Goal: Task Accomplishment & Management: Use online tool/utility

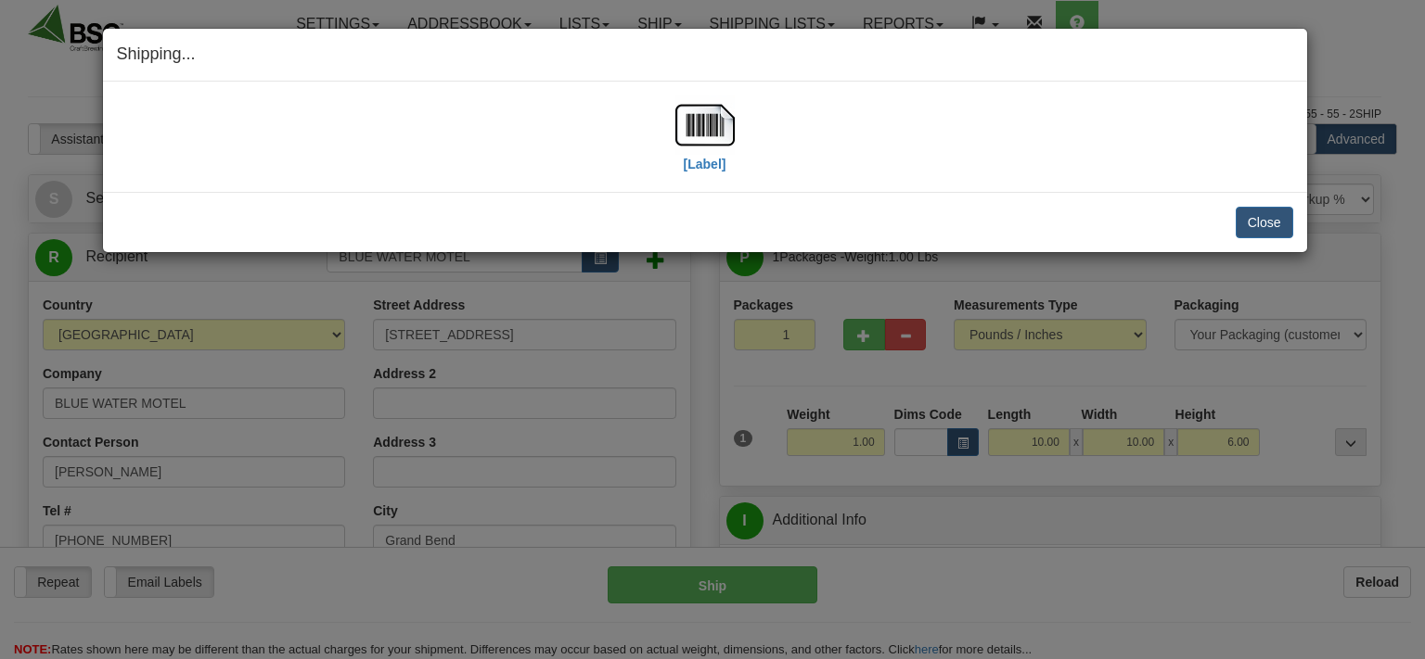
select select "0"
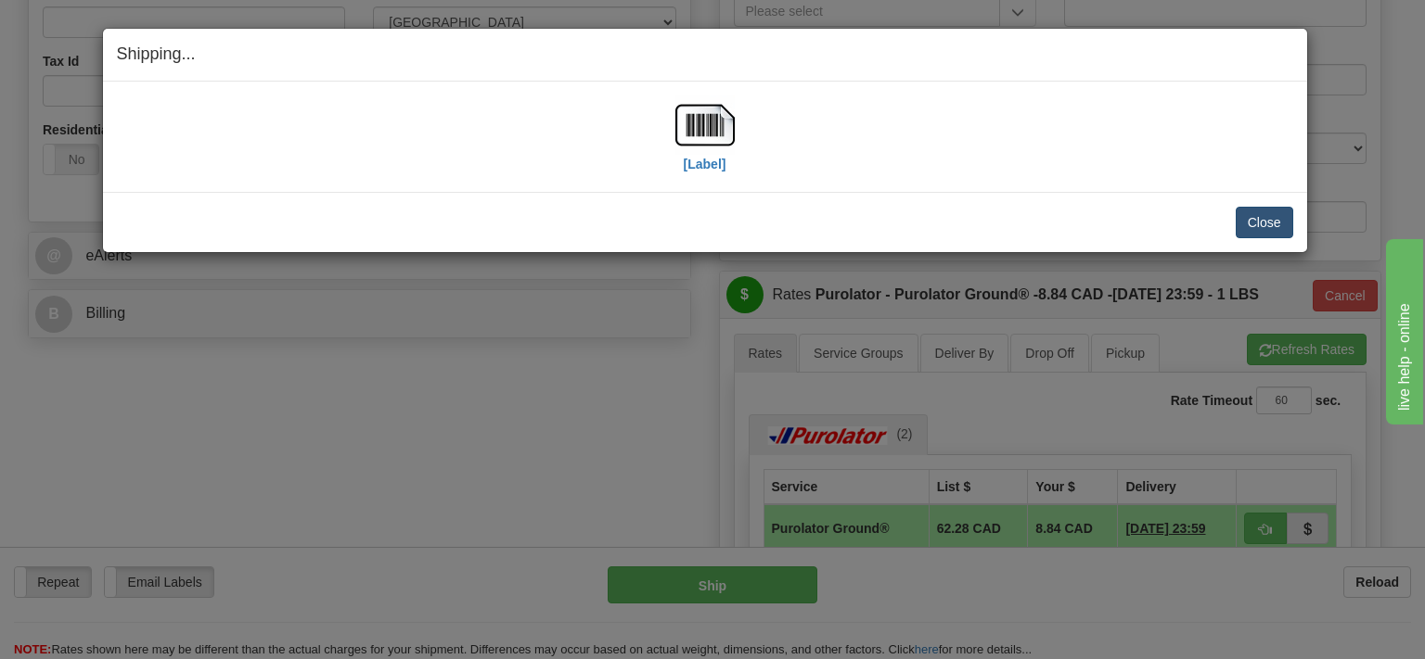
scroll to position [587, 0]
click at [1272, 224] on button "Close" at bounding box center [1264, 223] width 58 height 32
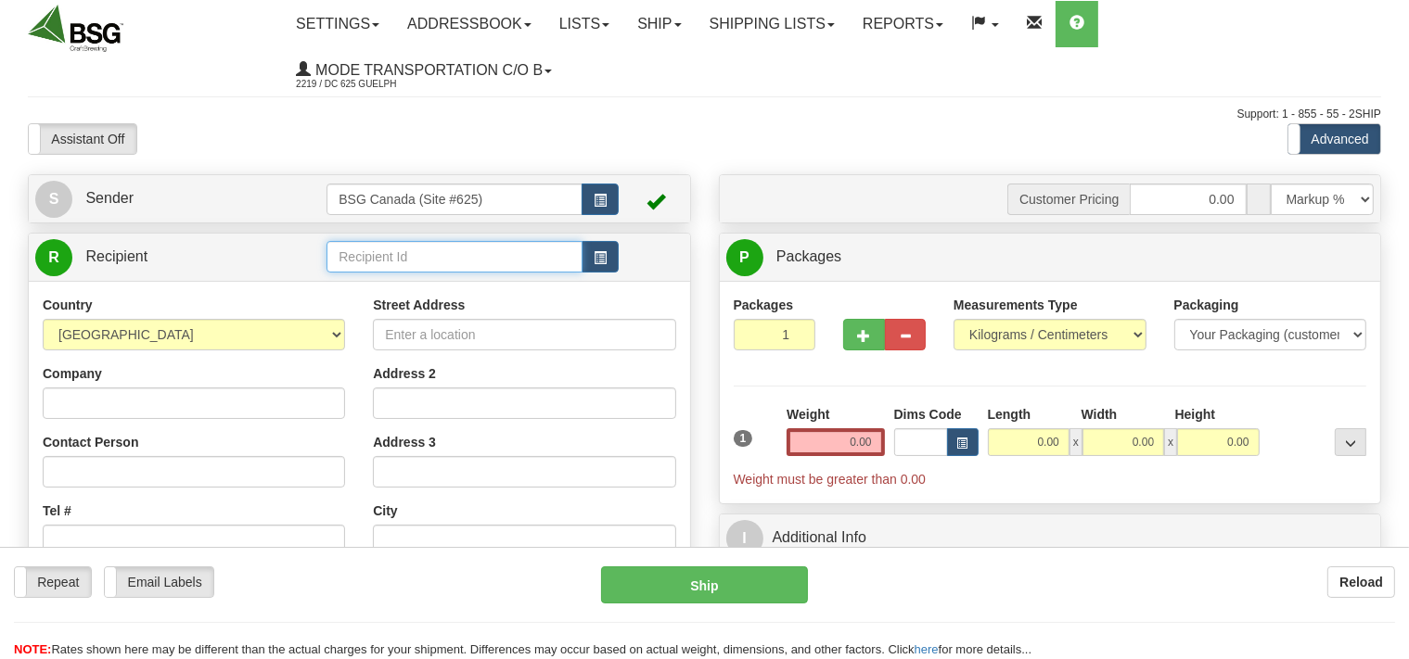
click at [407, 255] on input "text" at bounding box center [453, 257] width 255 height 32
click at [390, 254] on input "text" at bounding box center [453, 257] width 255 height 32
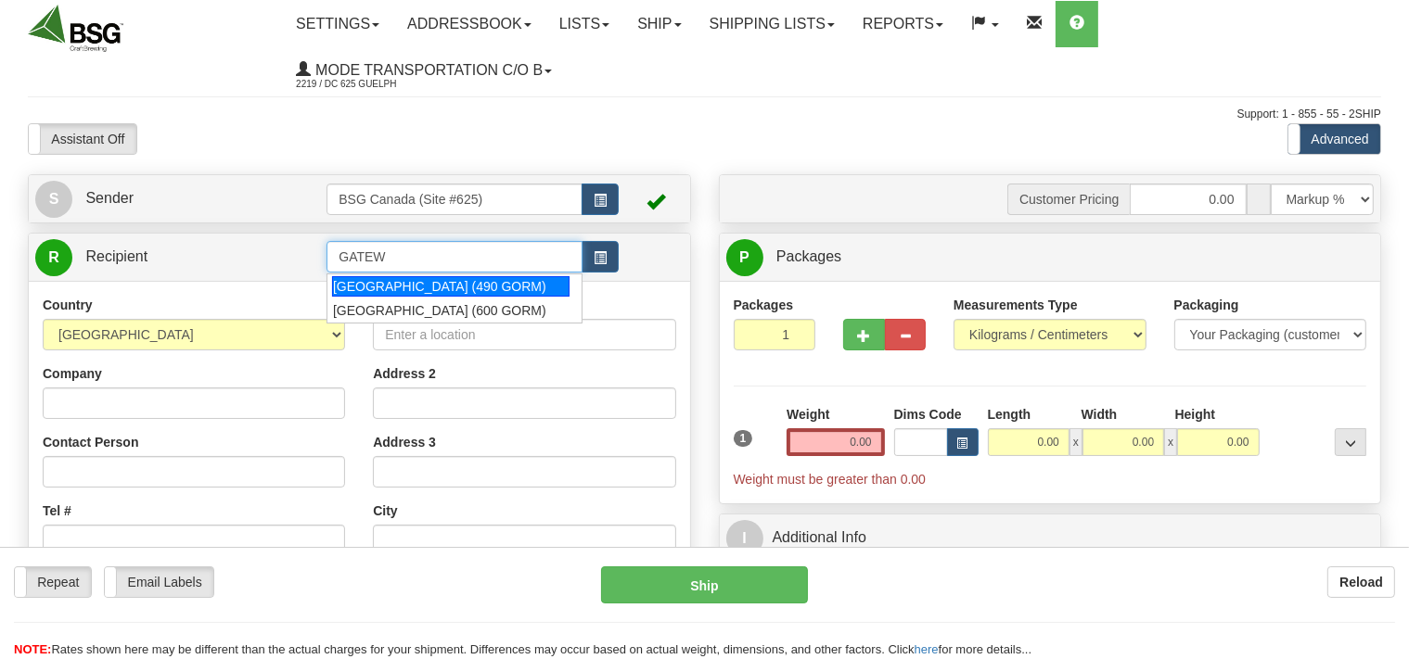
click at [436, 288] on div "GATEWAY CITY (490 GORM)" at bounding box center [450, 286] width 237 height 20
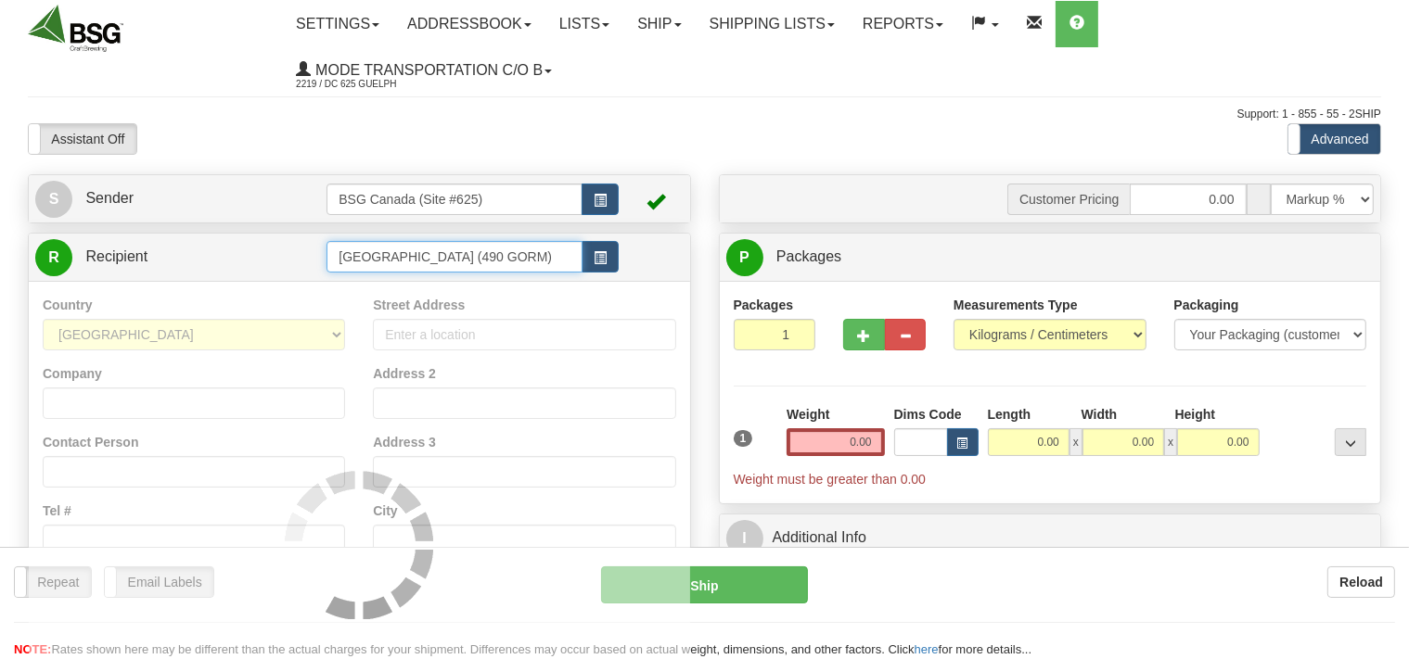
type input "GATEWAY CITY (490 GORM)"
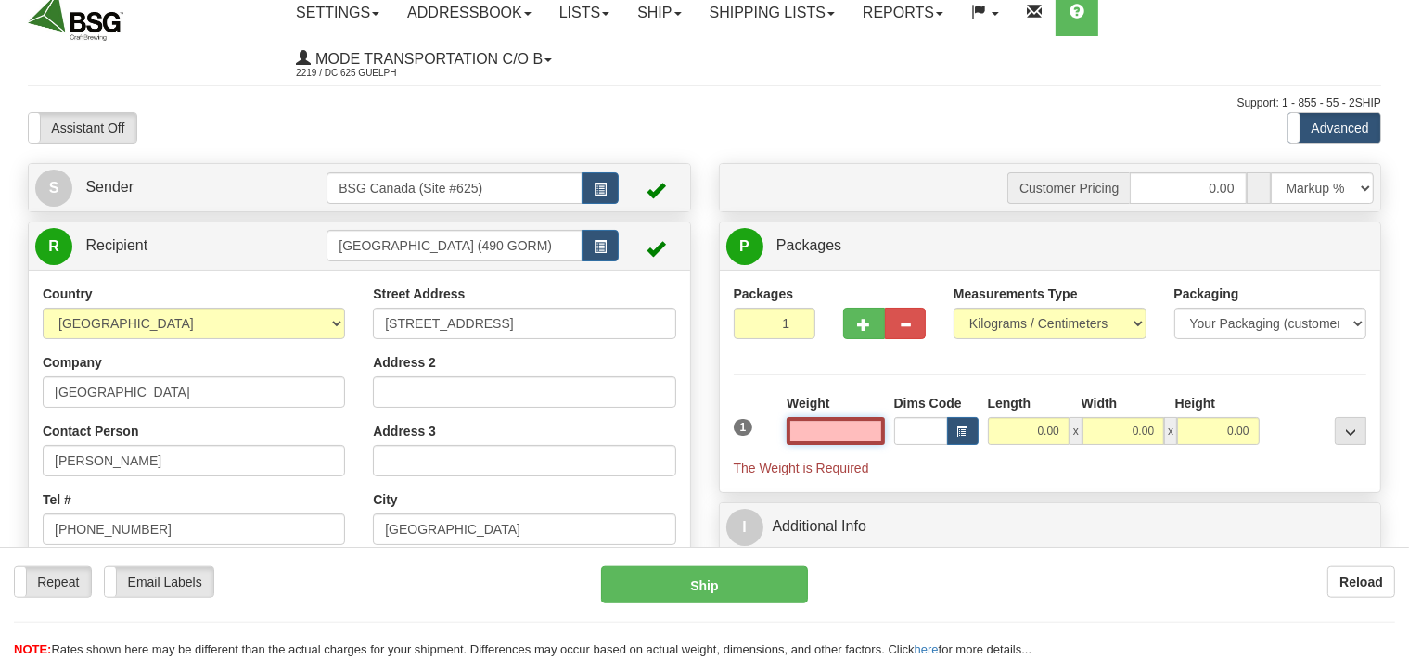
scroll to position [196, 0]
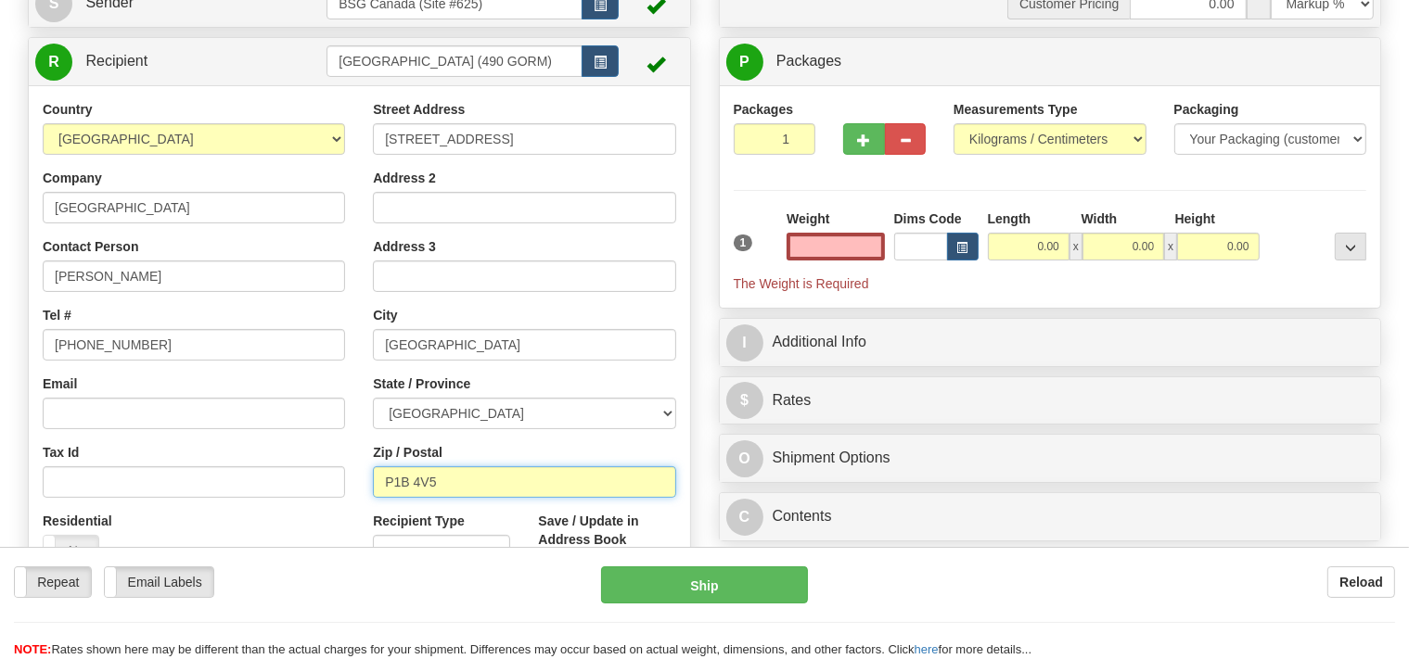
type input "0.00"
drag, startPoint x: 473, startPoint y: 484, endPoint x: 352, endPoint y: 479, distance: 120.7
click at [352, 479] on div "Country AFGHANISTAN ALAND ISLANDS ALBANIA ALGERIA AMERICAN SAMOA ANDORRA ANGOLA…" at bounding box center [359, 349] width 661 height 499
drag, startPoint x: 444, startPoint y: 482, endPoint x: 414, endPoint y: 476, distance: 31.3
click at [414, 476] on input "P1B 4V5" at bounding box center [524, 483] width 302 height 32
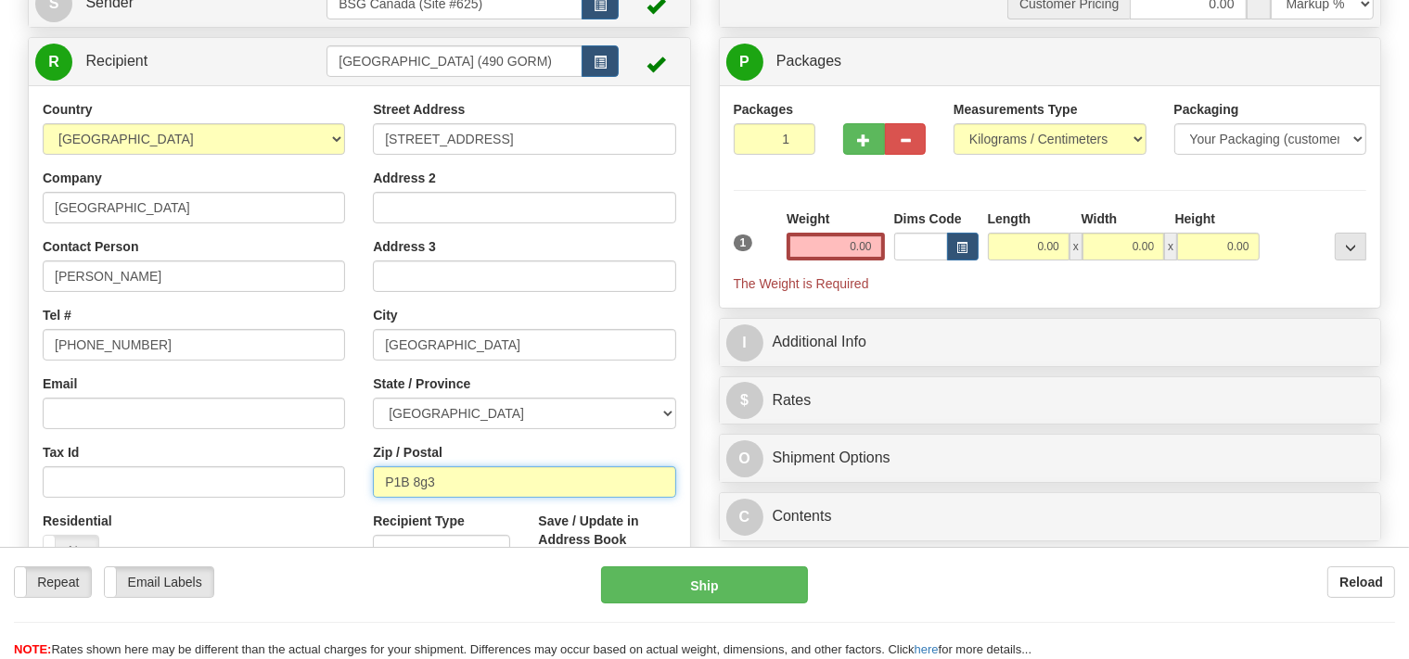
type input "P1B 8g3"
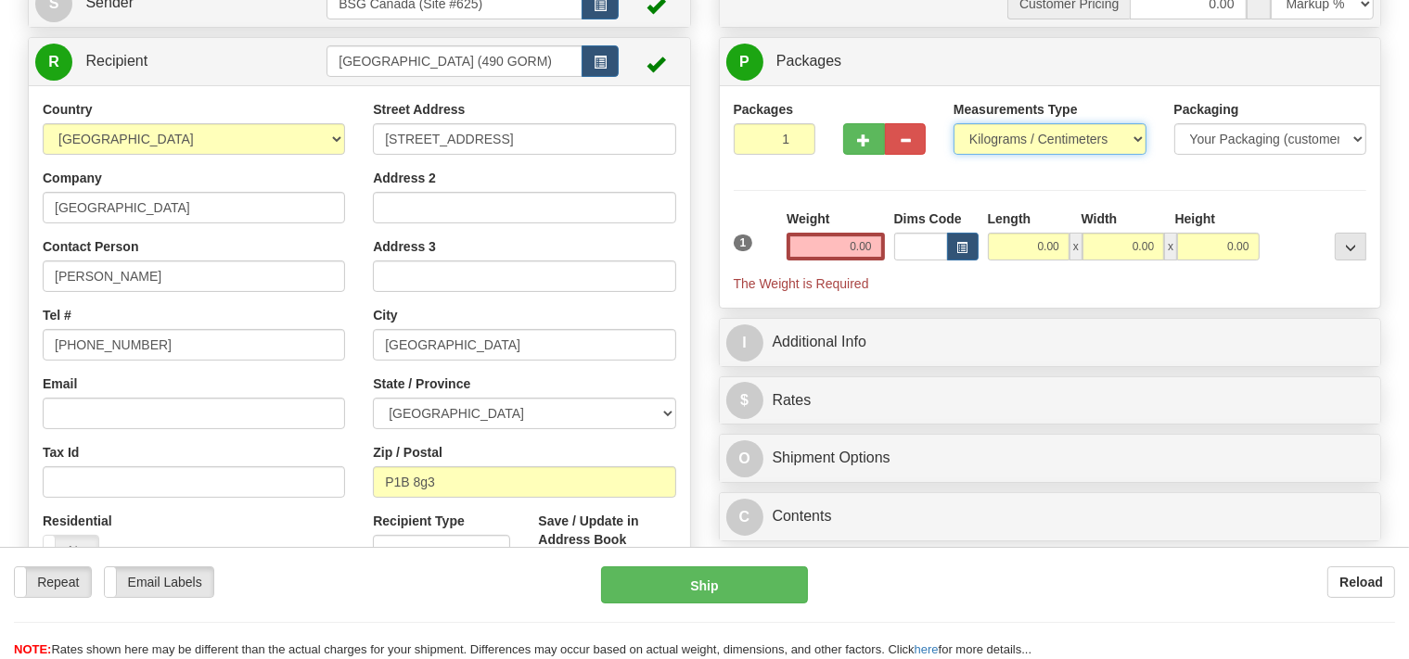
click at [953, 123] on select "Pounds / Inches Kilograms / Centimeters" at bounding box center [1049, 139] width 193 height 32
select select "0"
click option "Pounds / Inches" at bounding box center [0, 0] width 0 height 0
click at [844, 247] on input "0.00" at bounding box center [834, 247] width 97 height 28
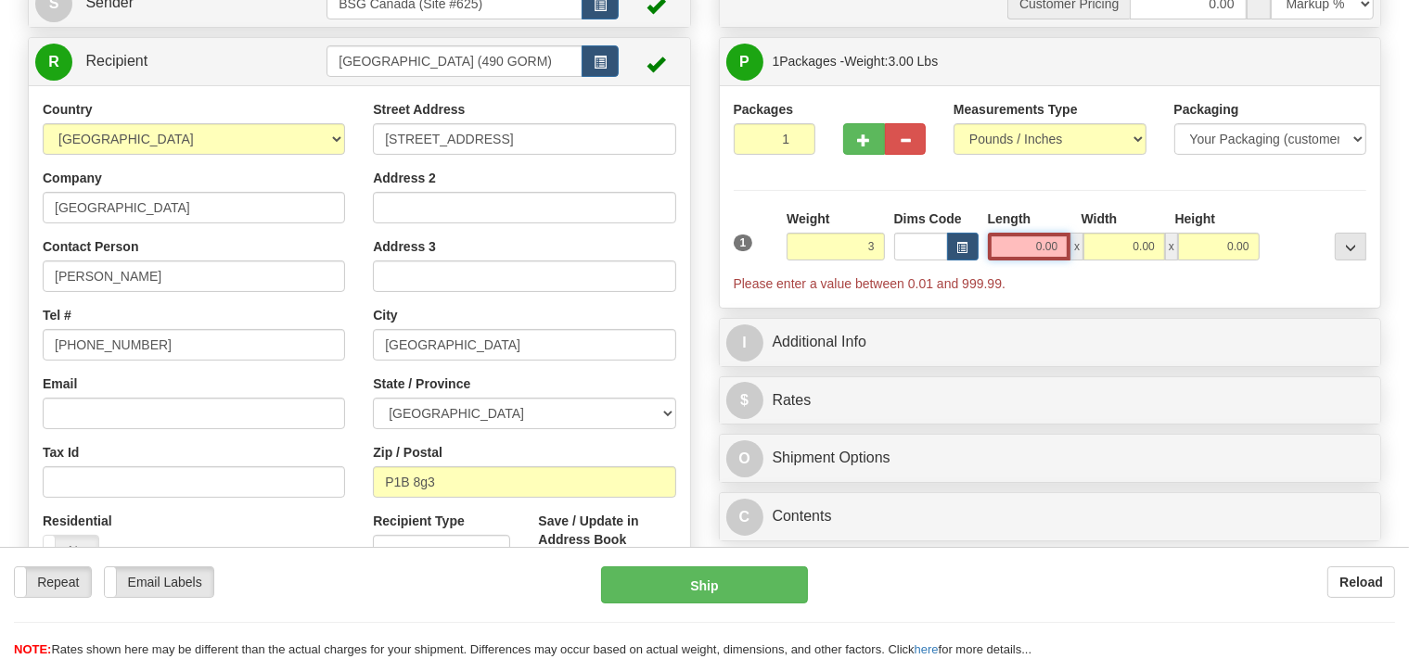
type input "3.00"
click at [1001, 250] on input "0.00" at bounding box center [1029, 247] width 83 height 28
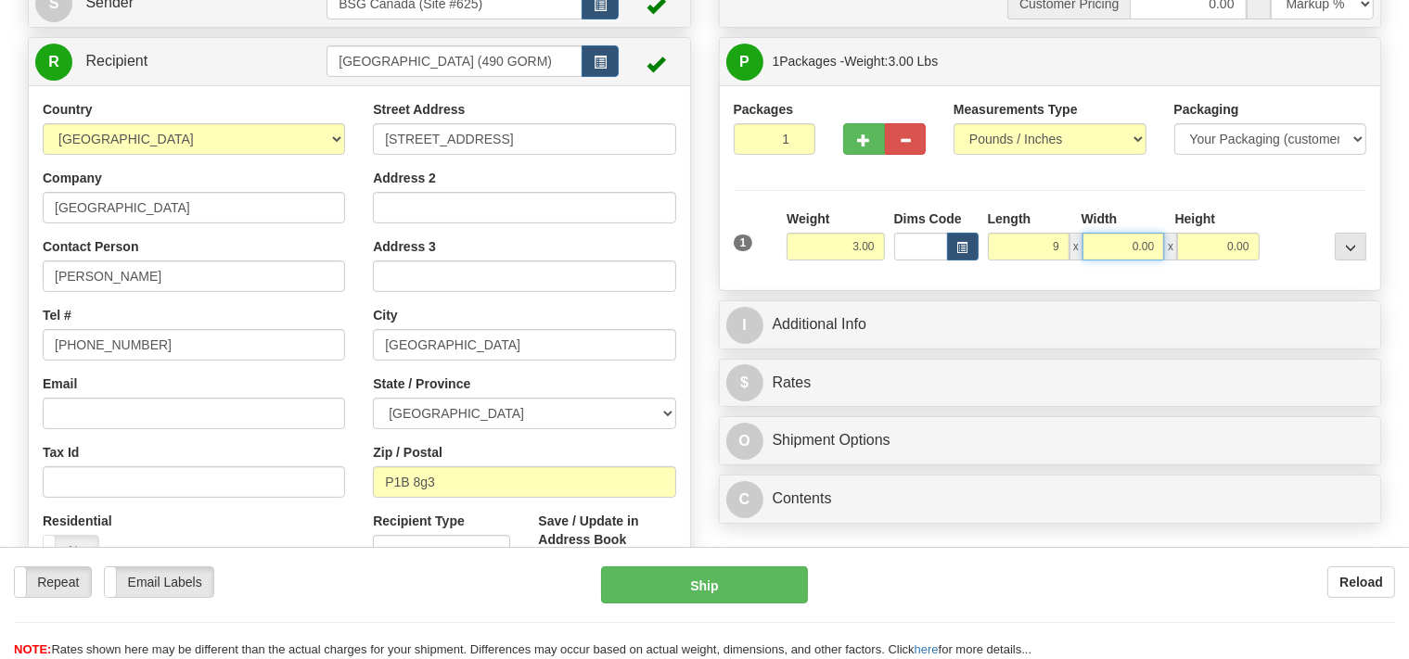
type input "9.00"
click at [1122, 247] on input "0.00" at bounding box center [1123, 247] width 82 height 28
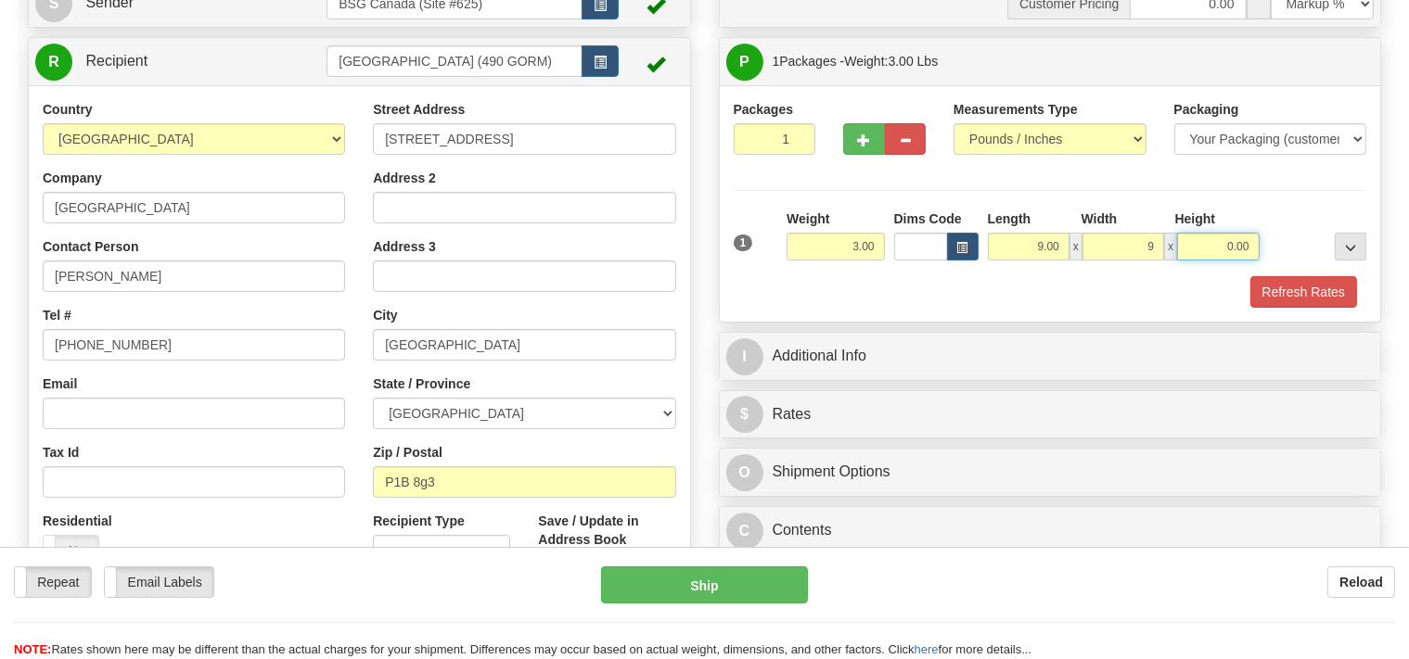
type input "9.00"
click at [1193, 245] on input "0.00" at bounding box center [1218, 247] width 82 height 28
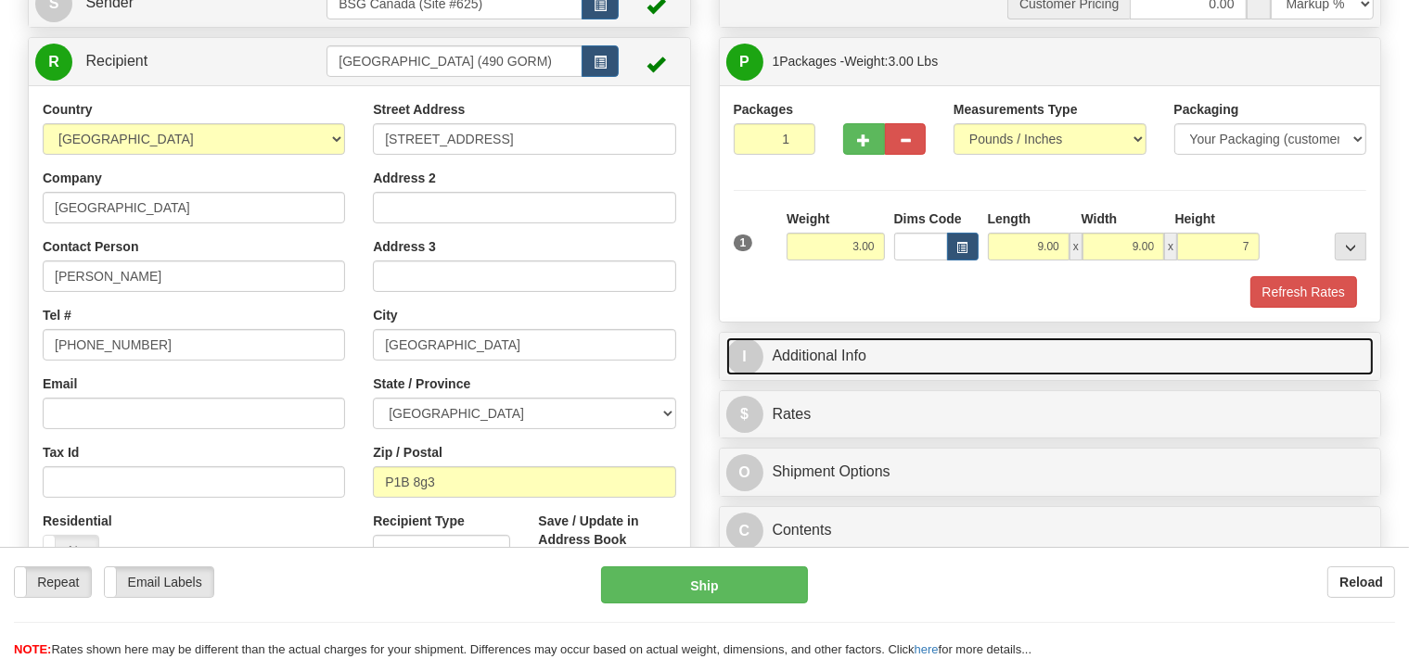
type input "7.00"
click at [911, 362] on link "I Additional Info" at bounding box center [1050, 357] width 648 height 38
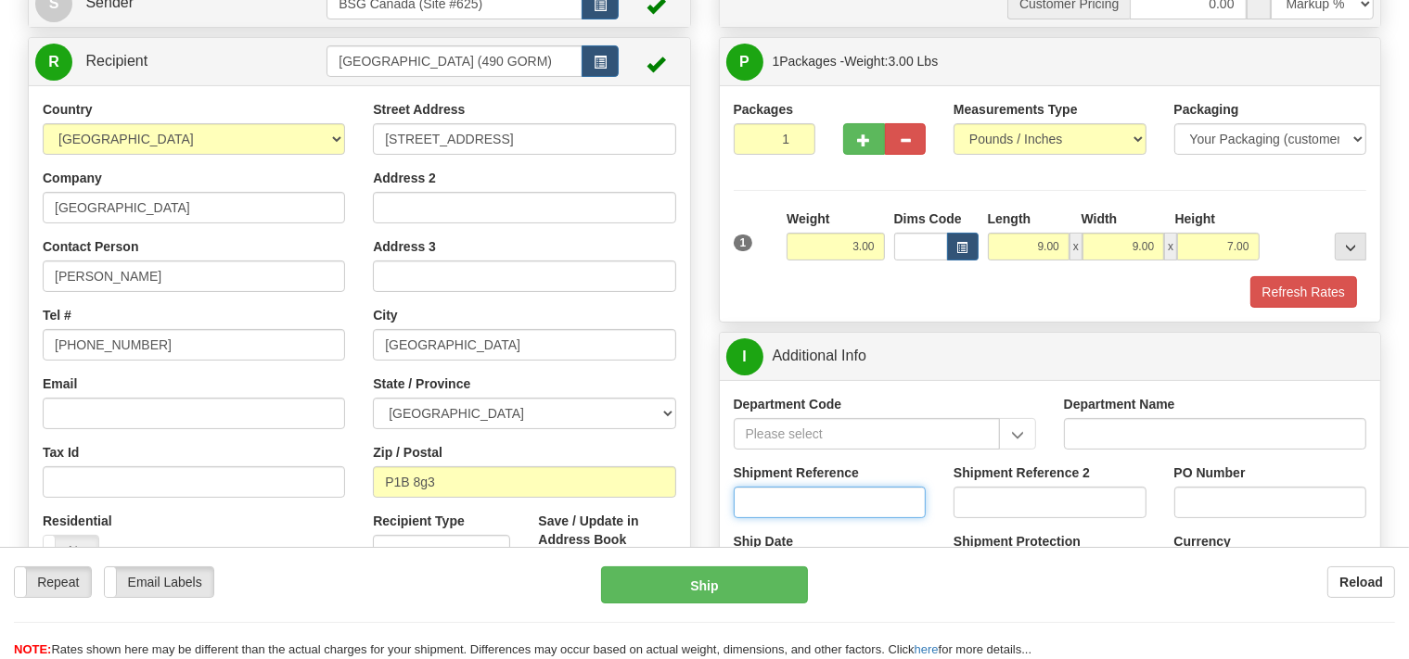
click at [822, 514] on input "Shipment Reference" at bounding box center [830, 503] width 193 height 32
type input "SO170-147261"
click at [1286, 281] on button "Refresh Rates" at bounding box center [1303, 292] width 107 height 32
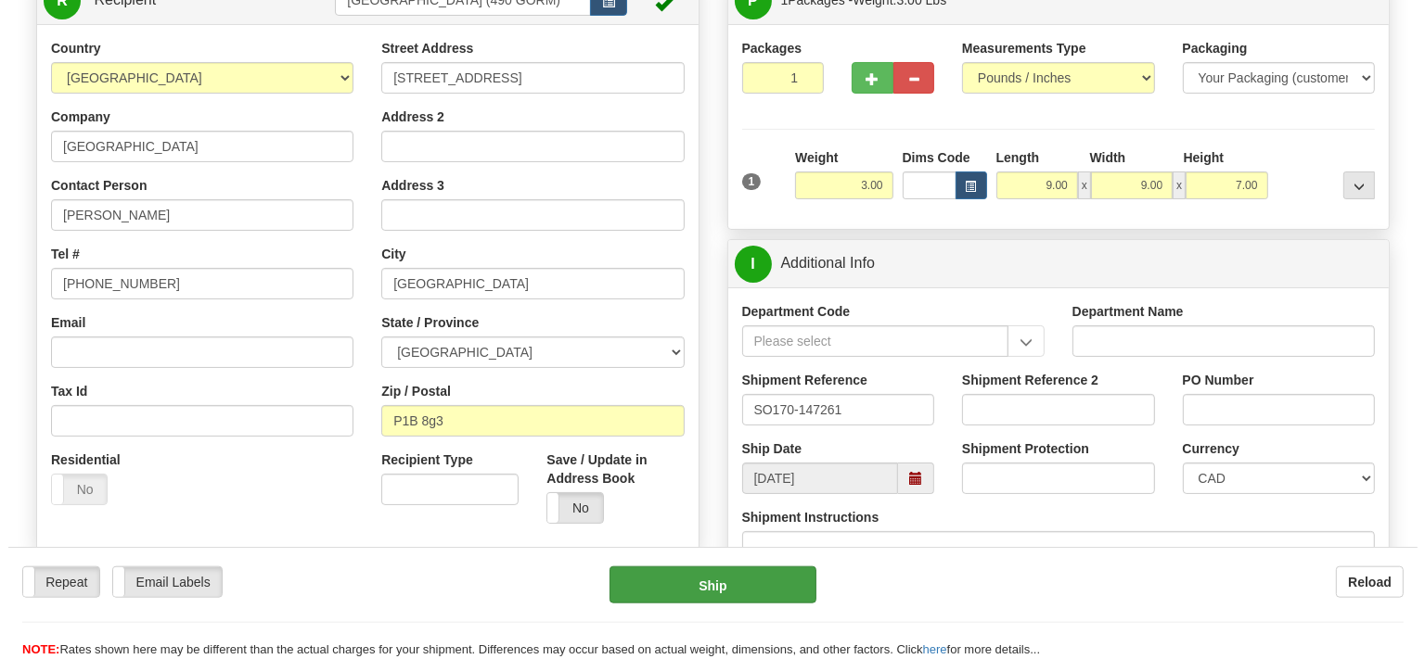
scroll to position [293, 0]
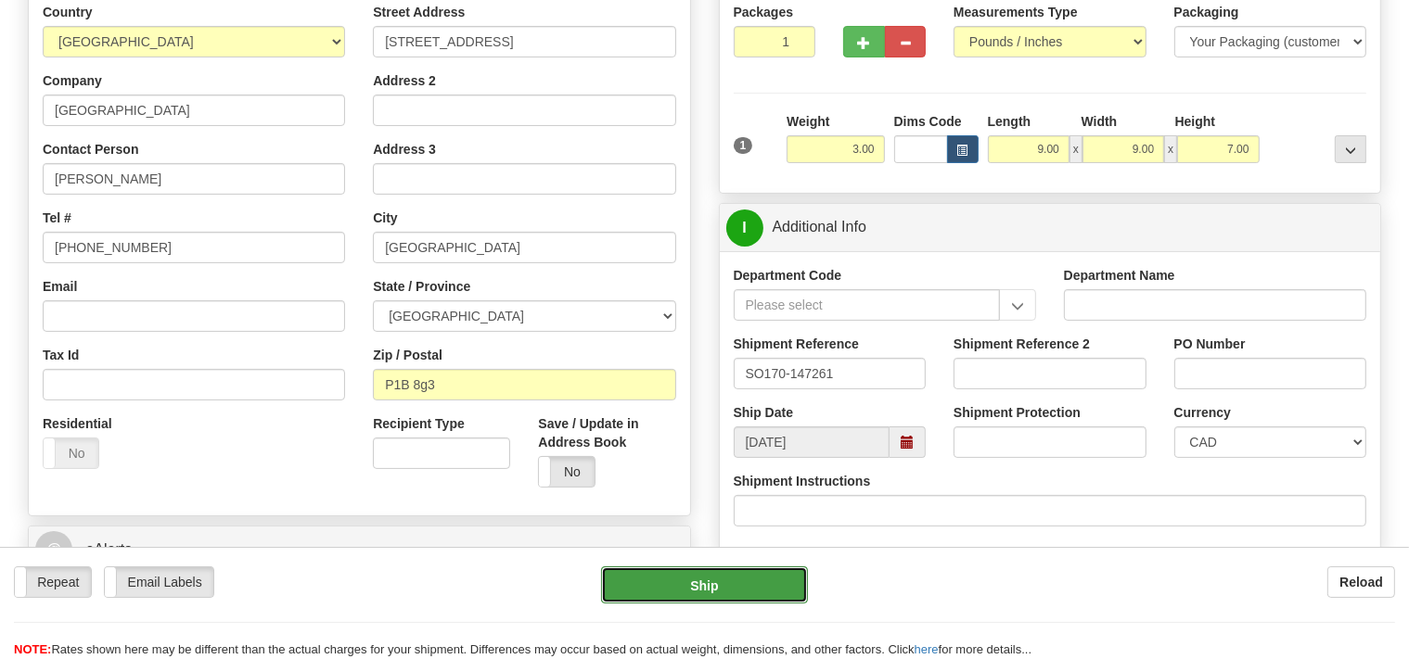
click at [779, 581] on button "Ship" at bounding box center [704, 585] width 207 height 37
type input "260"
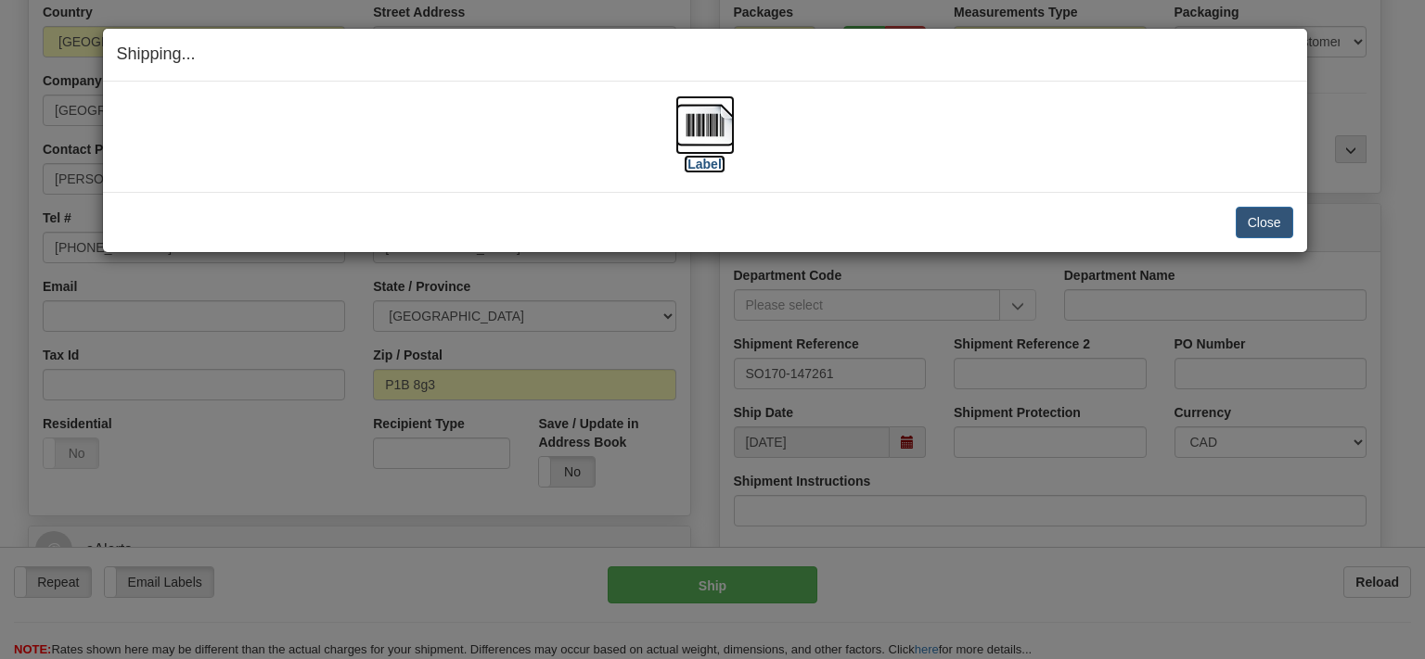
click at [714, 142] on img at bounding box center [704, 125] width 59 height 59
